Goal: Task Accomplishment & Management: Manage account settings

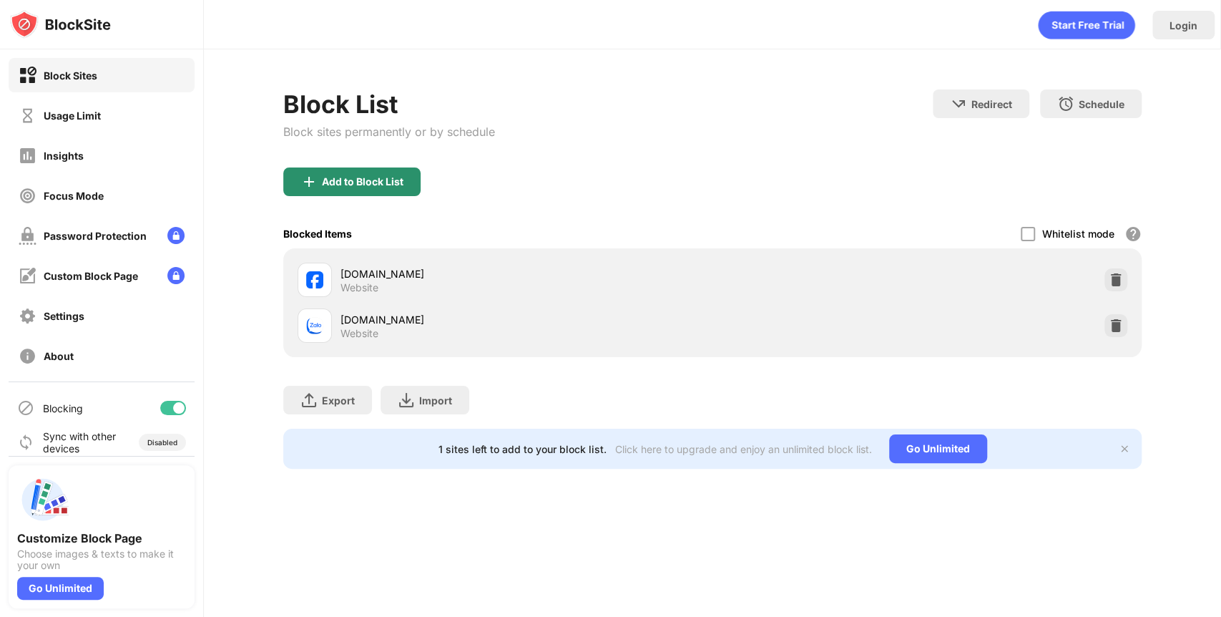
click at [380, 187] on div "Add to Block List" at bounding box center [351, 181] width 137 height 29
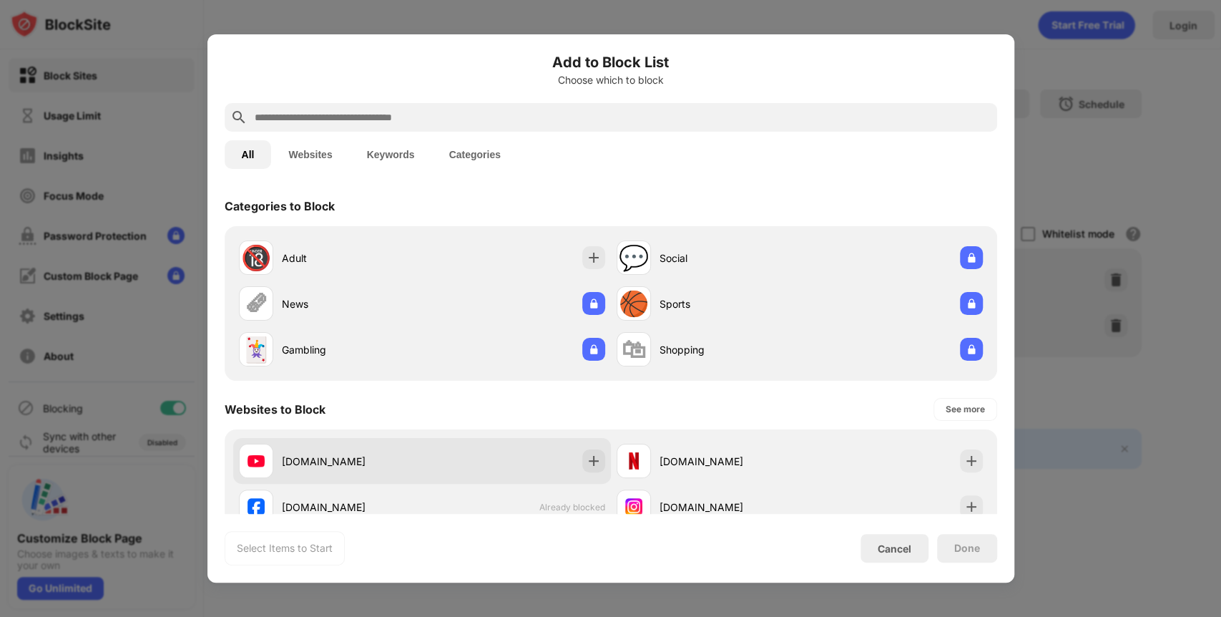
click at [585, 469] on div at bounding box center [593, 460] width 23 height 23
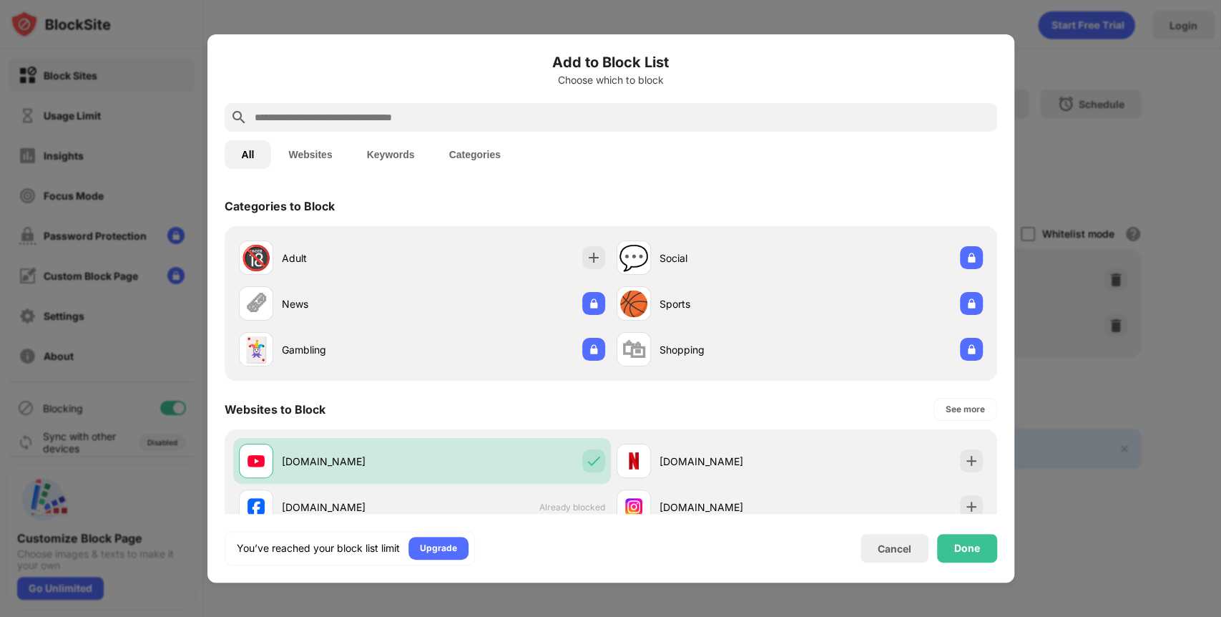
click at [989, 543] on div "Done" at bounding box center [967, 548] width 60 height 29
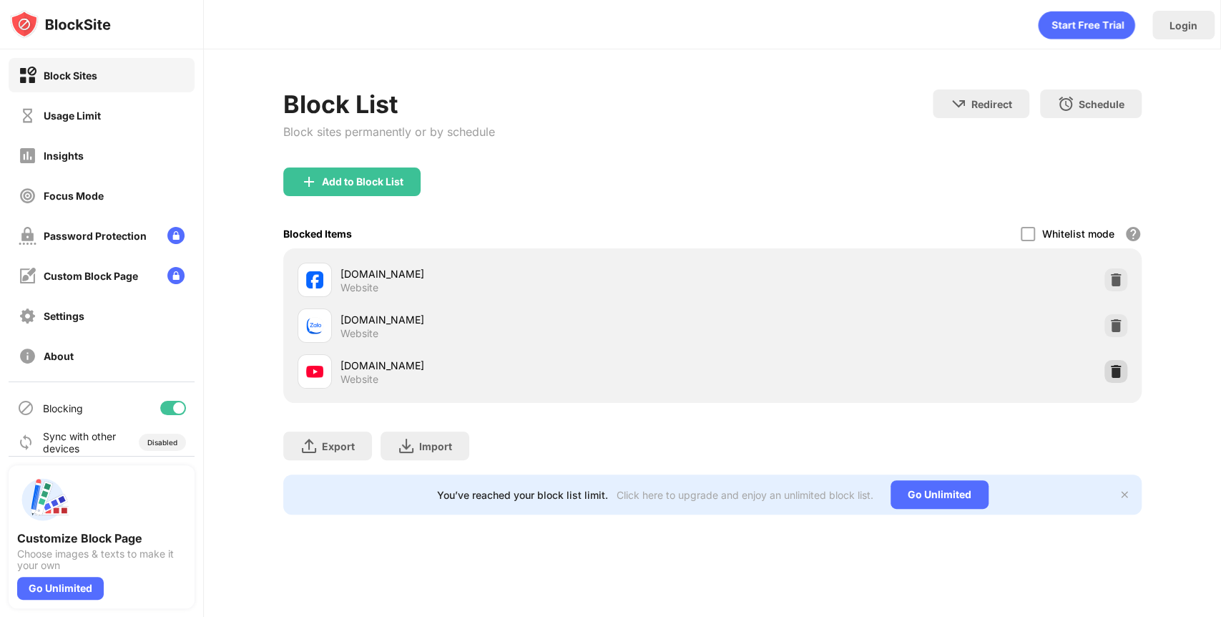
click at [1120, 370] on img at bounding box center [1116, 371] width 14 height 14
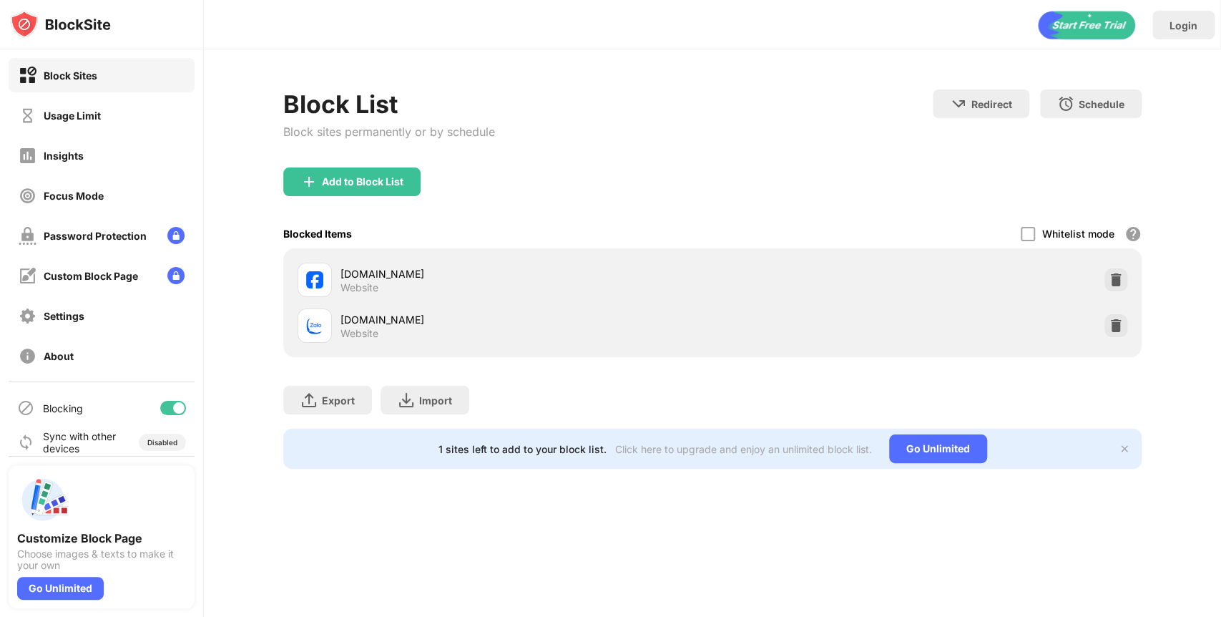
click at [1109, 273] on div at bounding box center [1116, 279] width 23 height 23
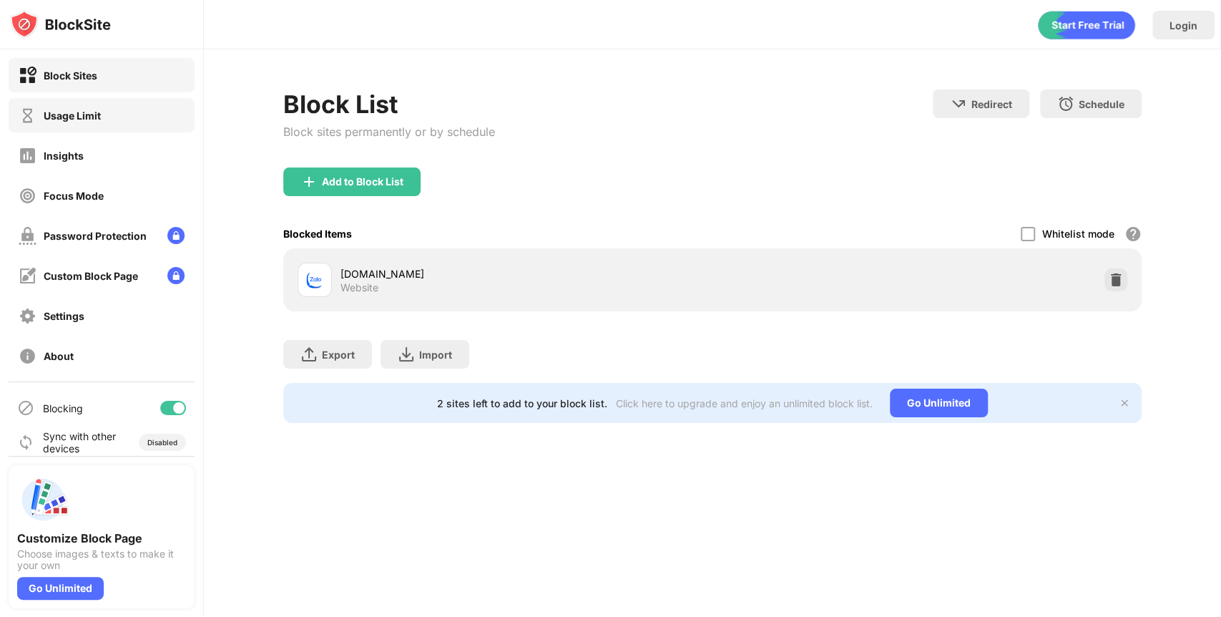
click at [64, 109] on div "Usage Limit" at bounding box center [72, 115] width 57 height 12
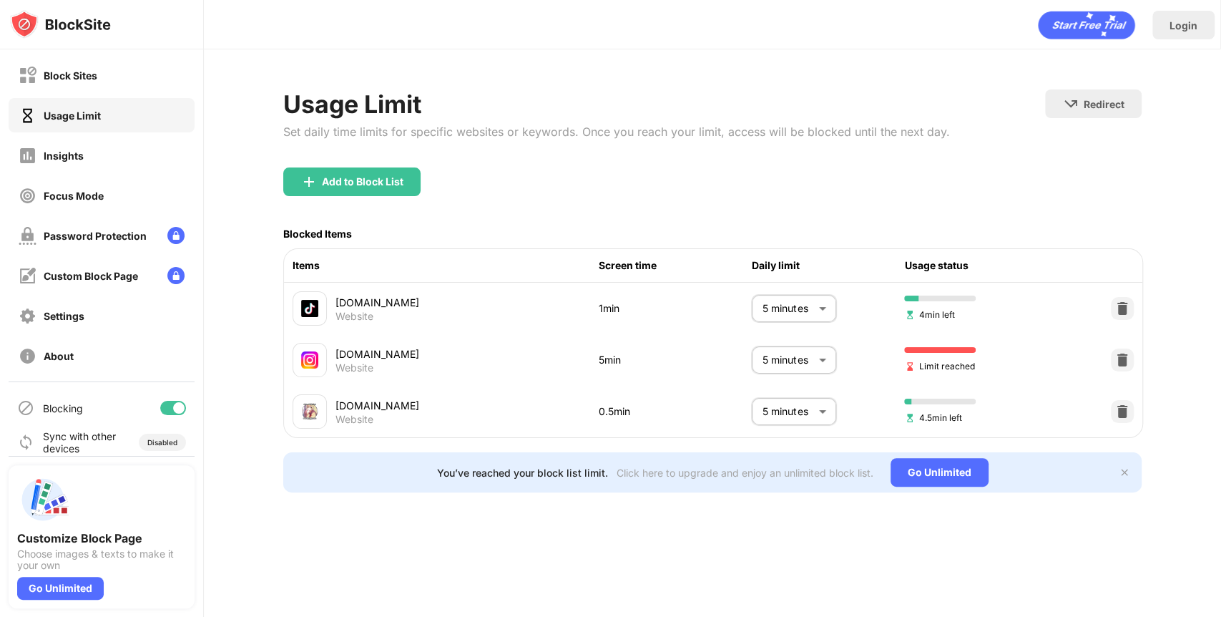
click at [785, 357] on body "Block Sites Usage Limit Insights Focus Mode Password Protection Custom Block Pa…" at bounding box center [610, 308] width 1221 height 617
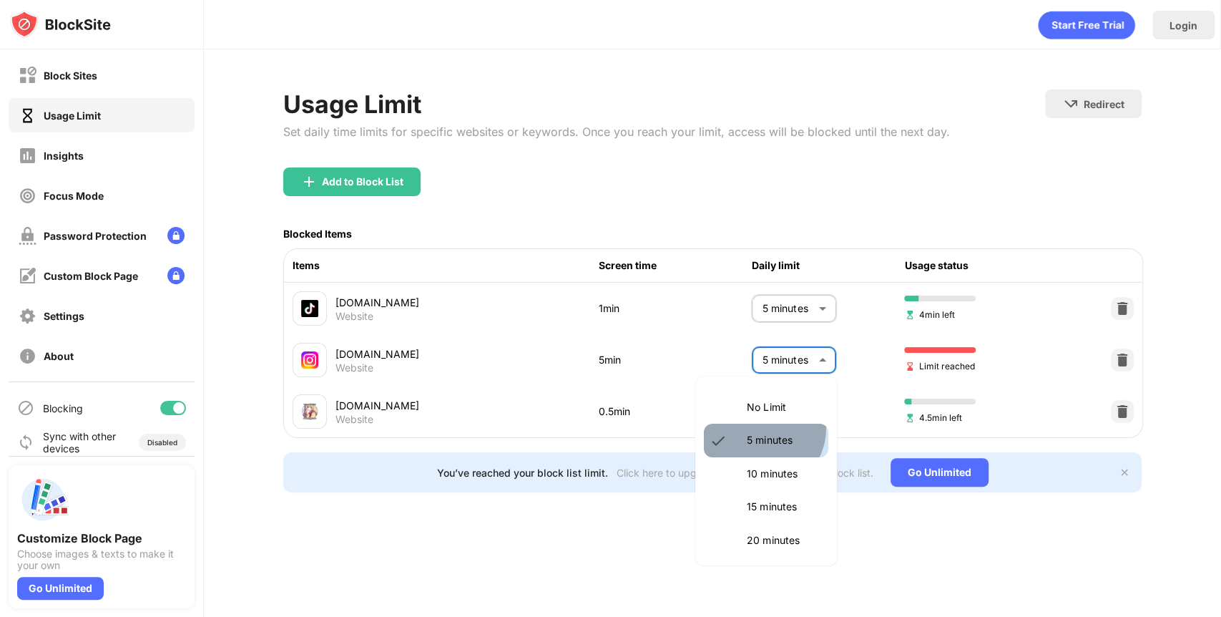
drag, startPoint x: 761, startPoint y: 428, endPoint x: 774, endPoint y: 410, distance: 22.0
click at [761, 426] on li "5 minutes" at bounding box center [766, 440] width 124 height 33
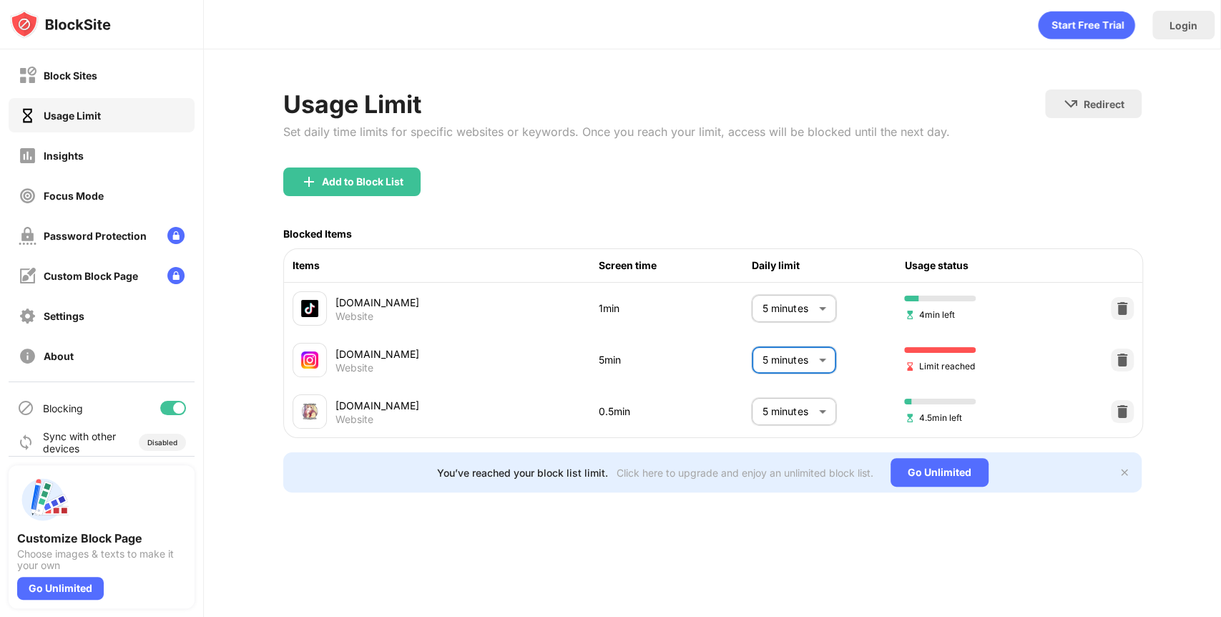
click at [790, 362] on body "Block Sites Usage Limit Insights Focus Mode Password Protection Custom Block Pa…" at bounding box center [610, 308] width 1221 height 617
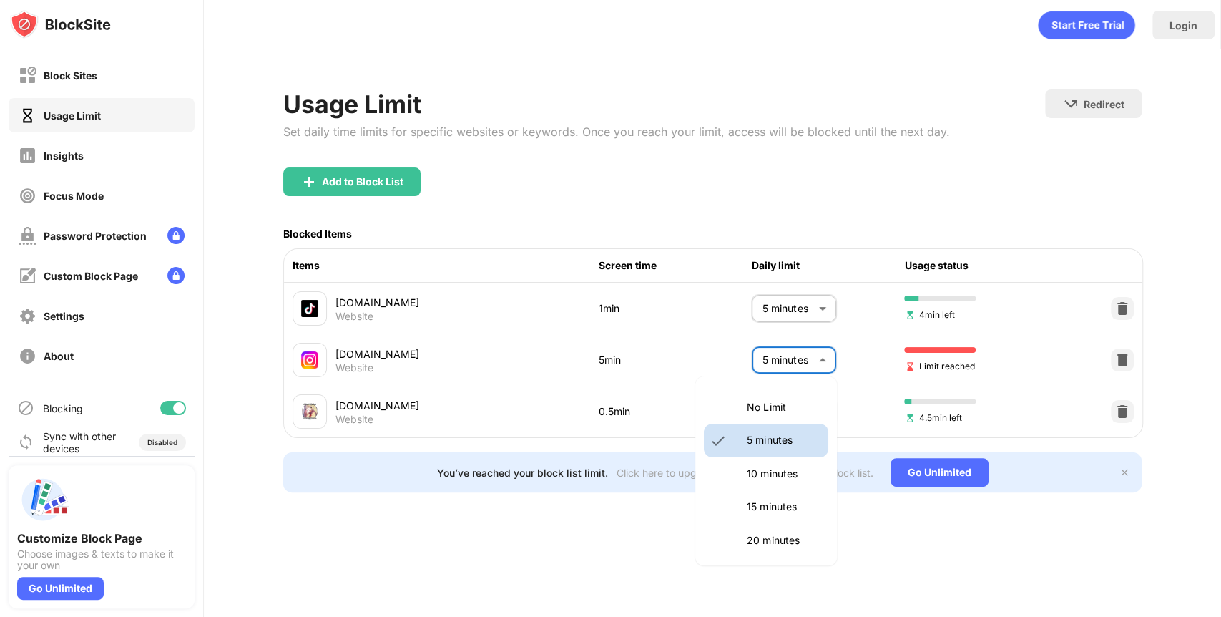
click at [773, 409] on p "No Limit" at bounding box center [783, 407] width 73 height 16
type input "********"
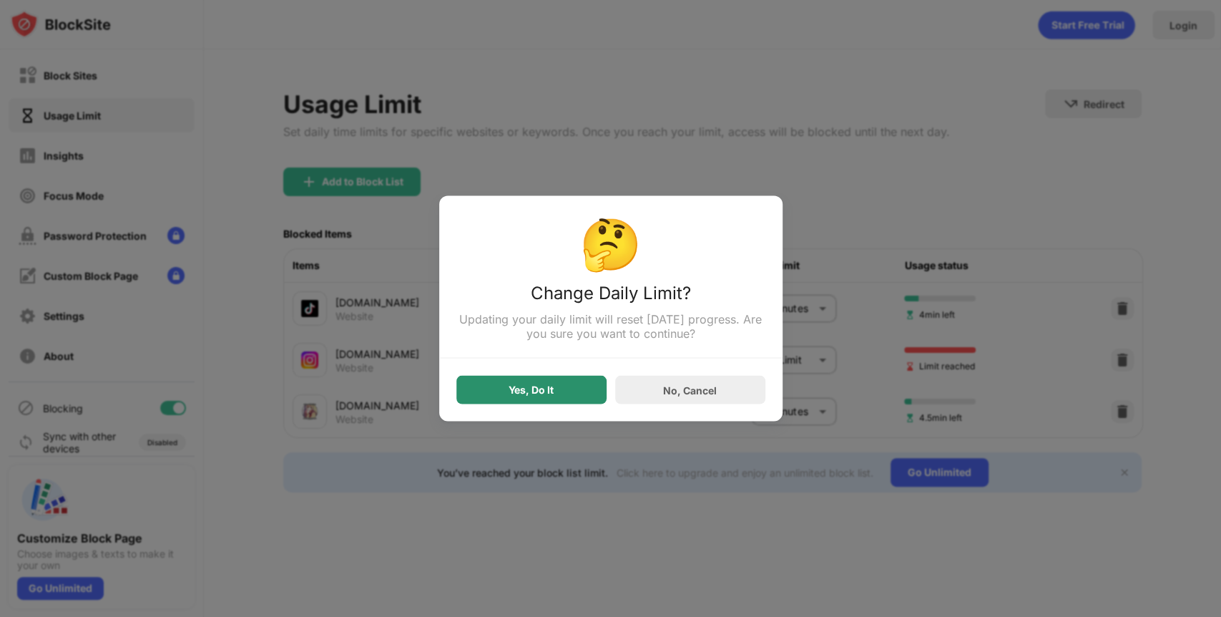
click at [539, 385] on div "Yes, Do It" at bounding box center [531, 389] width 45 height 11
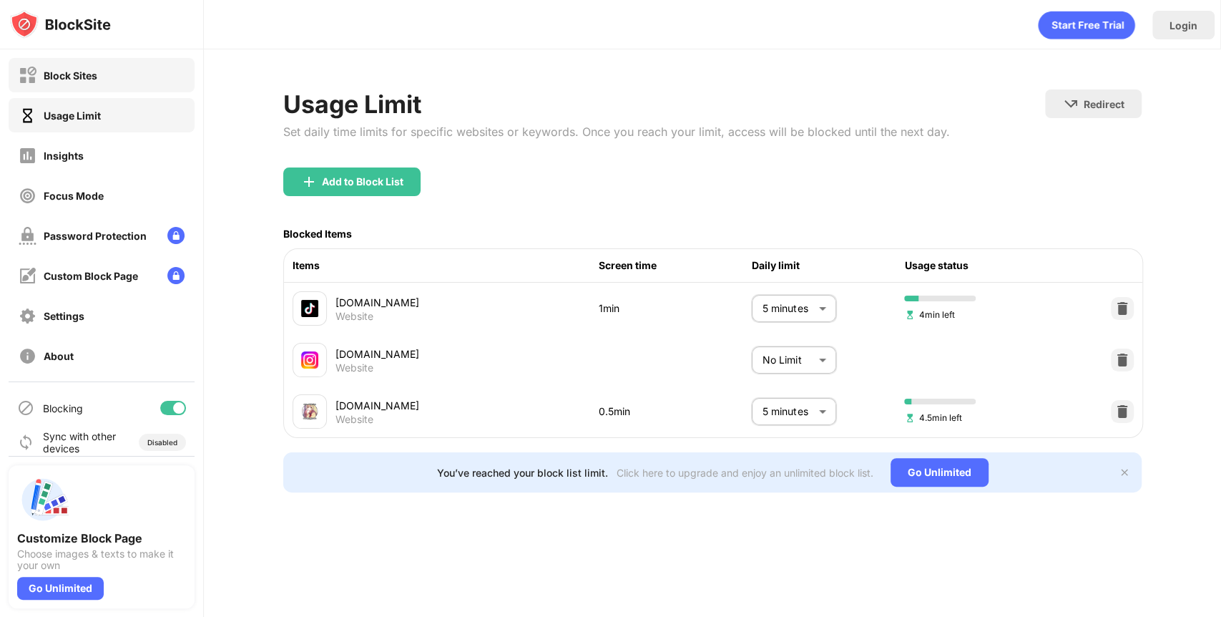
click at [97, 73] on div "Block Sites" at bounding box center [71, 75] width 54 height 12
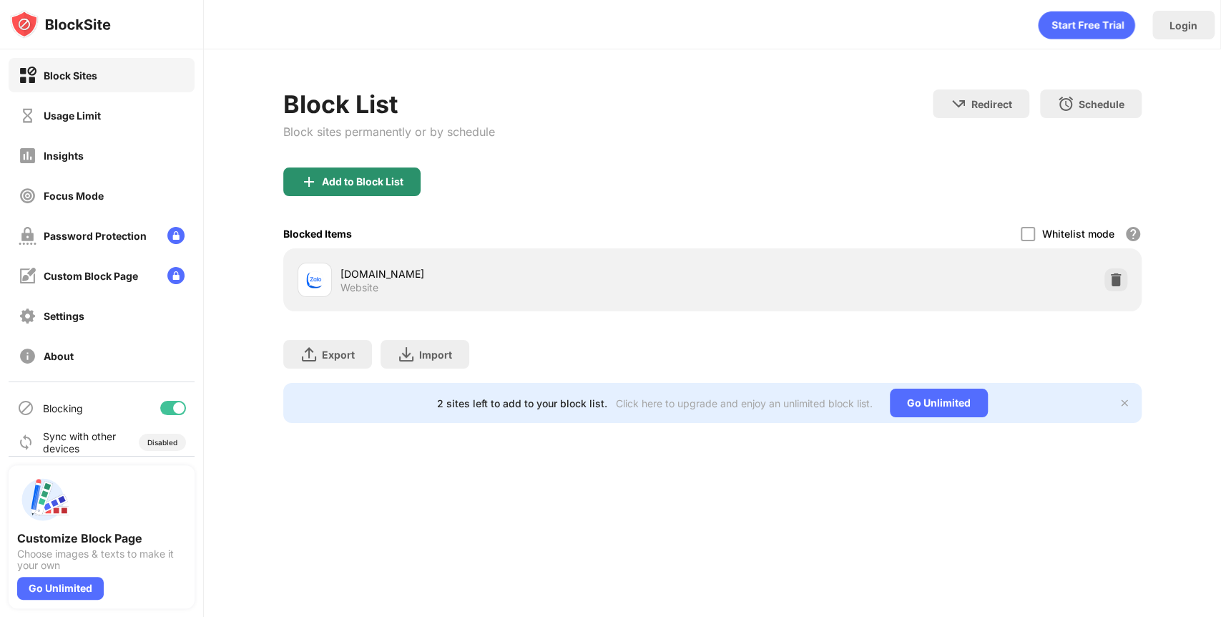
click at [374, 188] on div "Add to Block List" at bounding box center [351, 181] width 137 height 29
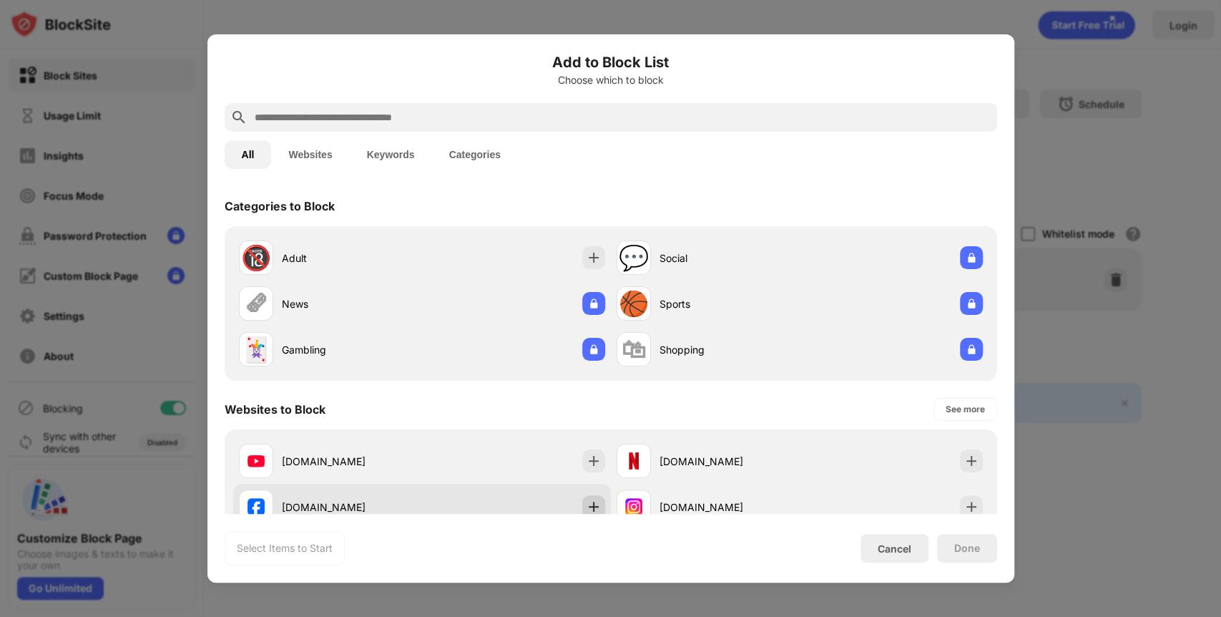
click at [587, 502] on img at bounding box center [594, 506] width 14 height 14
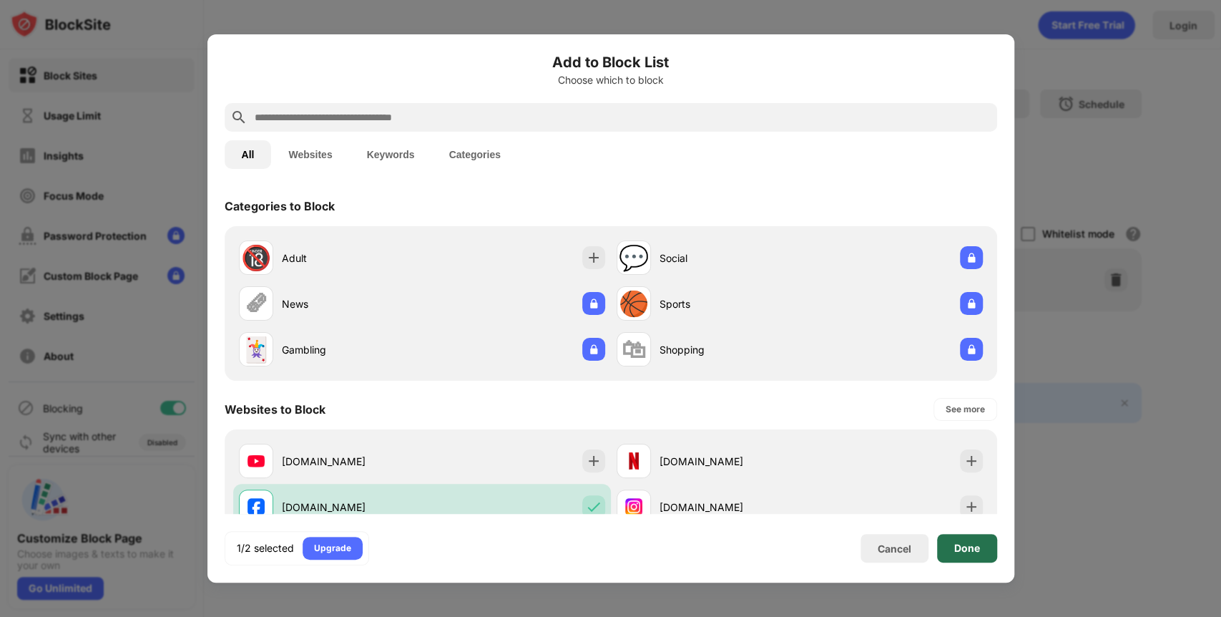
click at [968, 550] on div "Done" at bounding box center [967, 547] width 26 height 11
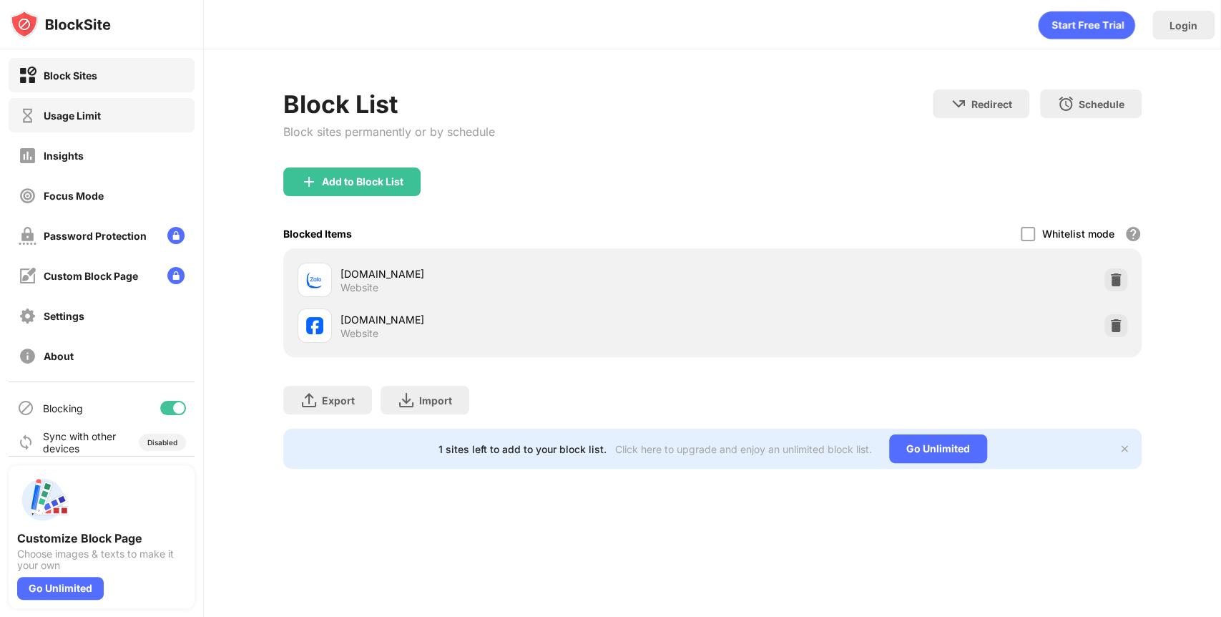
click at [129, 114] on div "Usage Limit" at bounding box center [102, 115] width 186 height 34
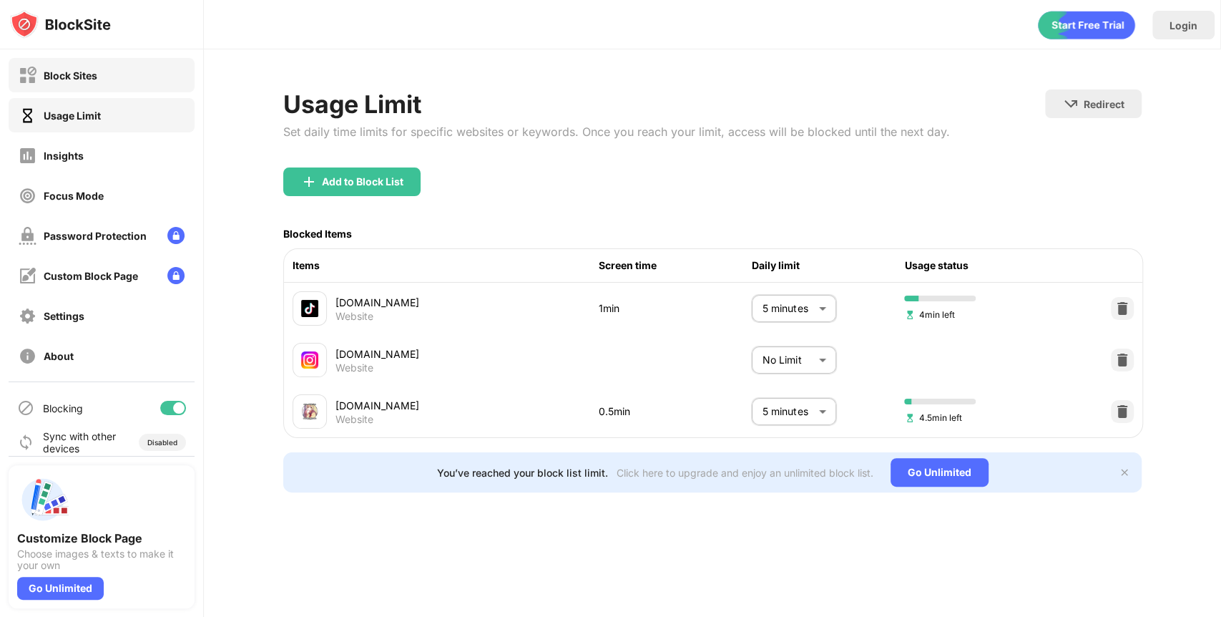
click at [129, 87] on div "Block Sites" at bounding box center [102, 75] width 186 height 34
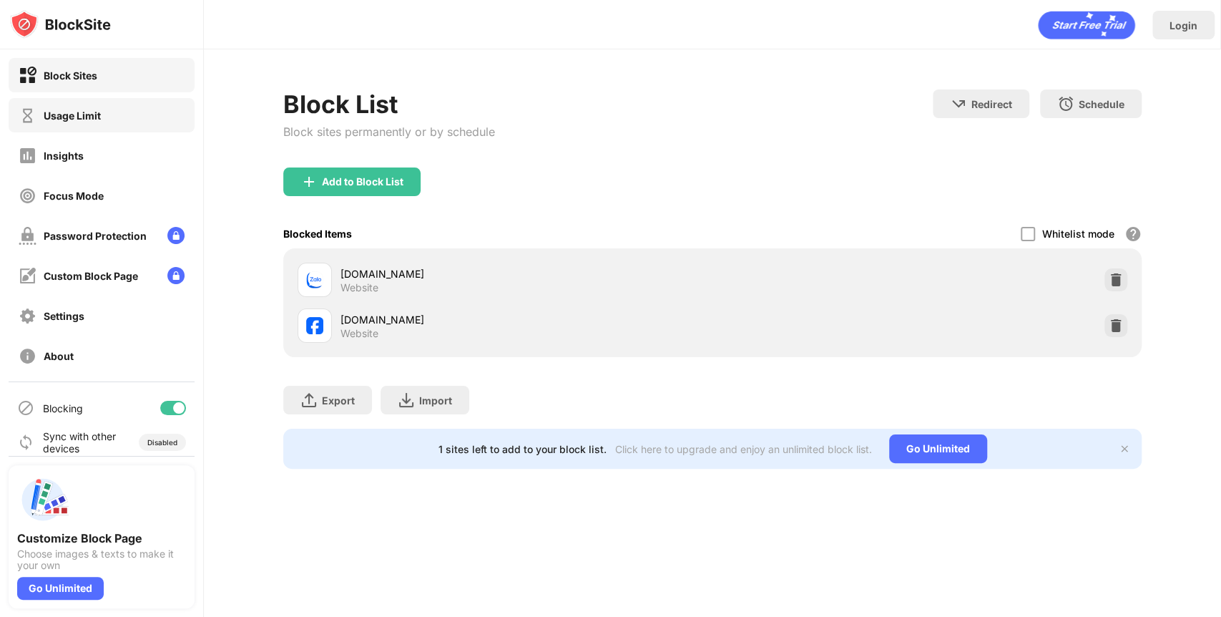
click at [49, 115] on div "Usage Limit" at bounding box center [72, 115] width 57 height 12
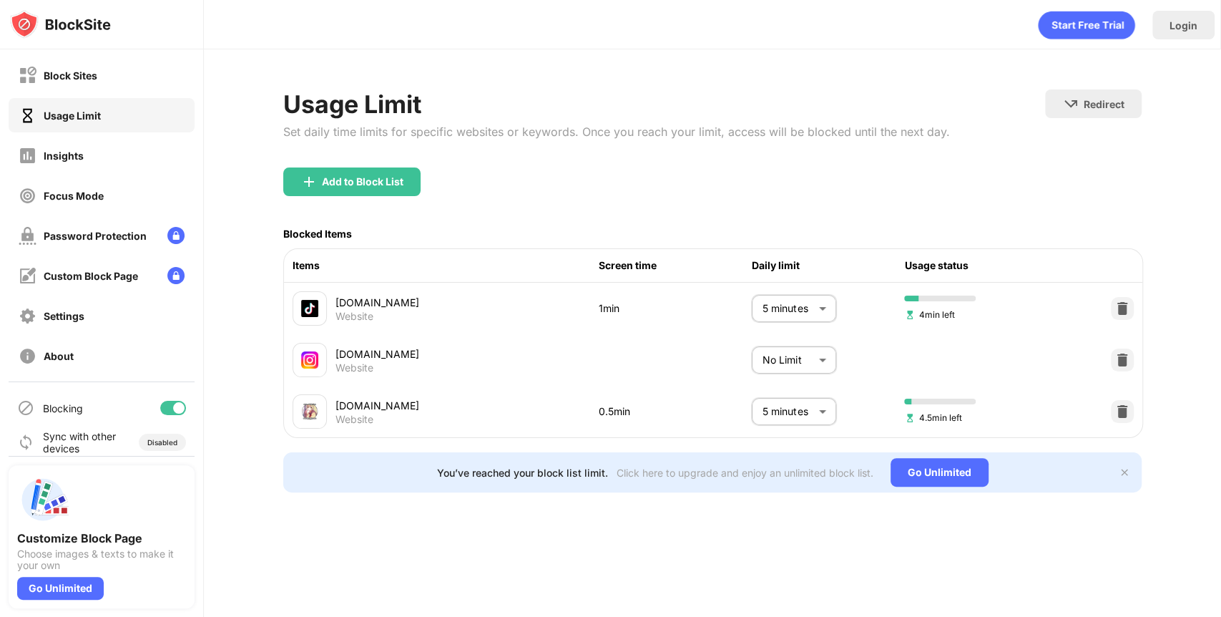
click at [774, 356] on body "Block Sites Usage Limit Insights Focus Mode Password Protection Custom Block Pa…" at bounding box center [610, 308] width 1221 height 617
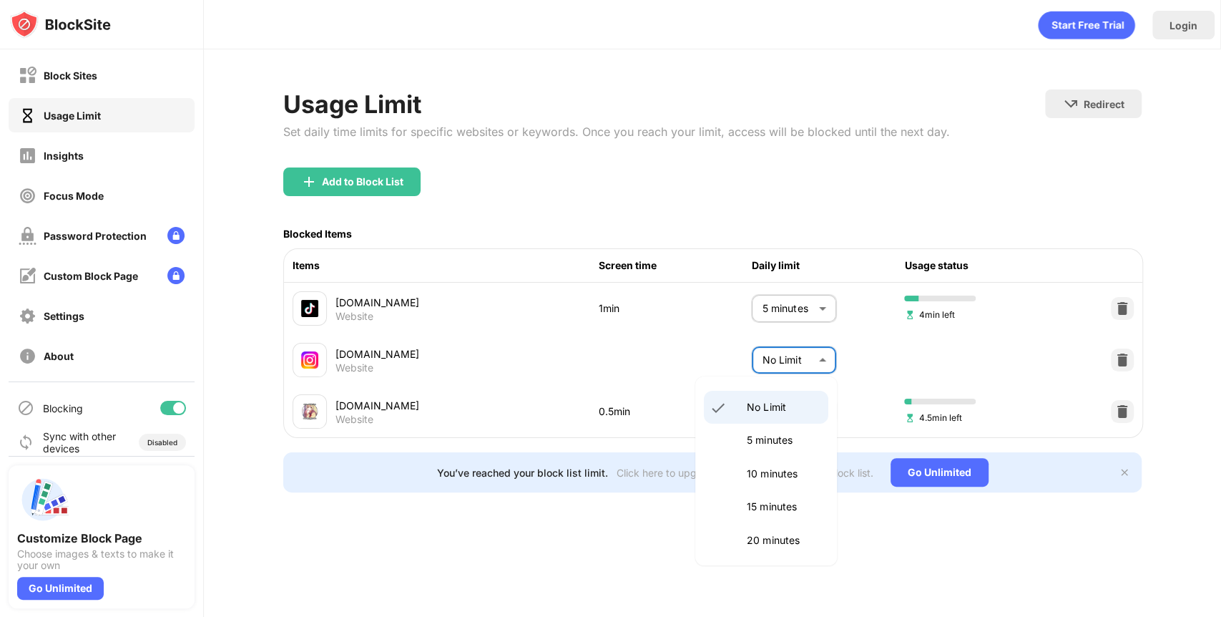
click at [763, 441] on p "5 minutes" at bounding box center [783, 440] width 73 height 16
type input "*"
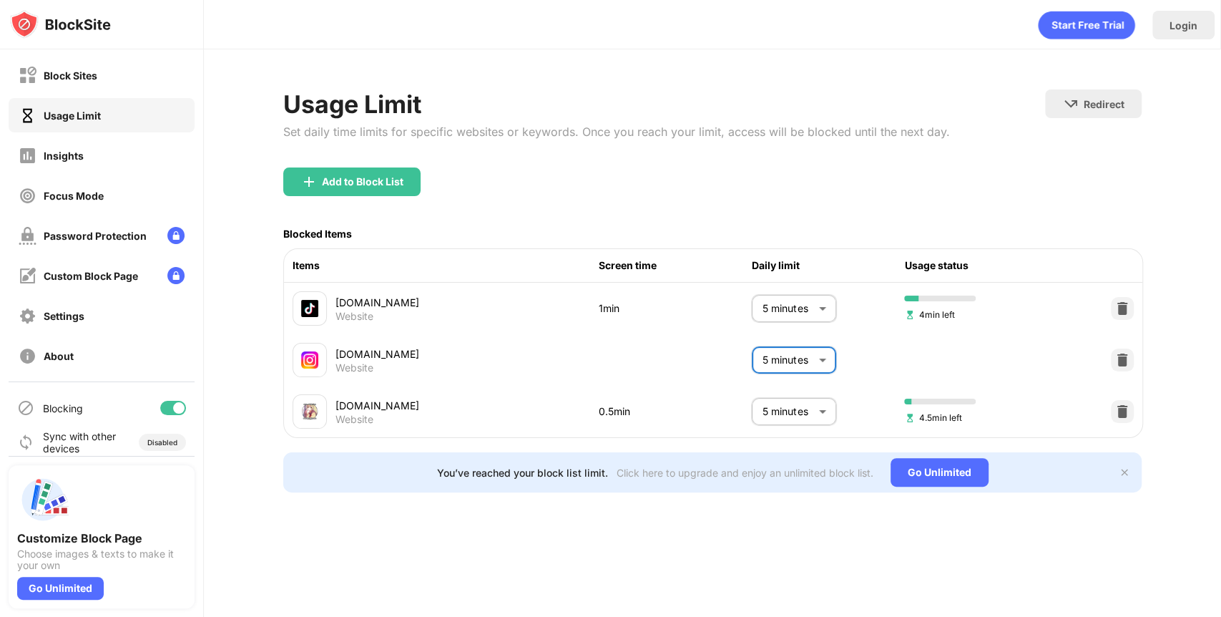
click at [143, 86] on div "Block Sites" at bounding box center [102, 75] width 186 height 34
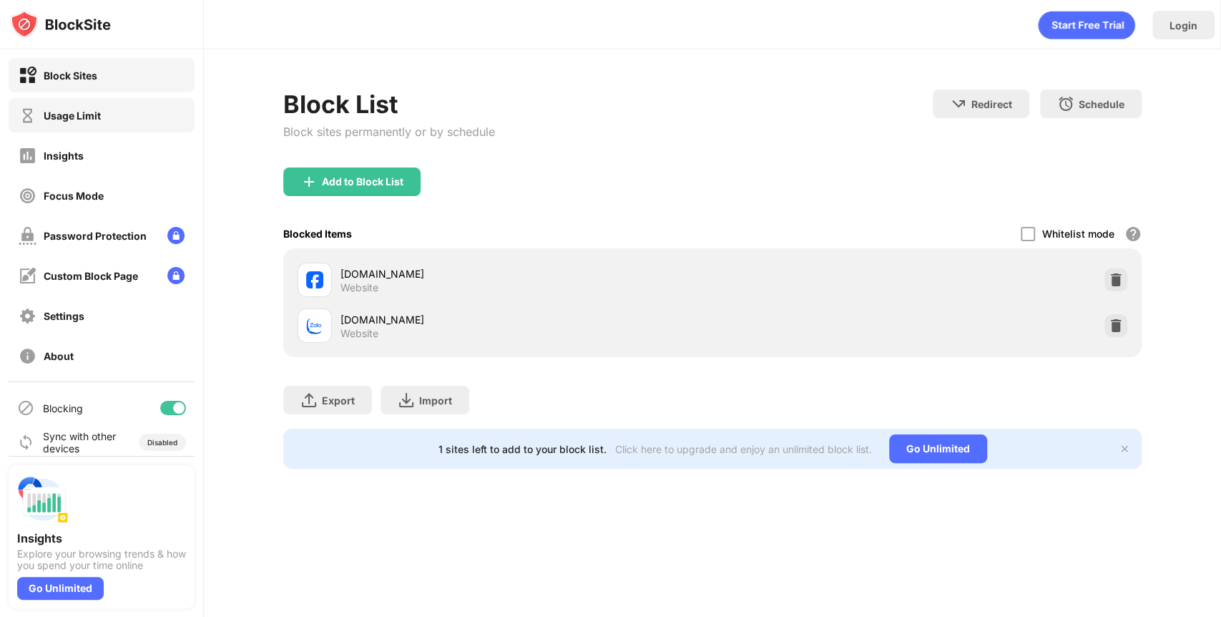
click at [97, 123] on div "Usage Limit" at bounding box center [102, 115] width 186 height 34
